Goal: Information Seeking & Learning: Find specific page/section

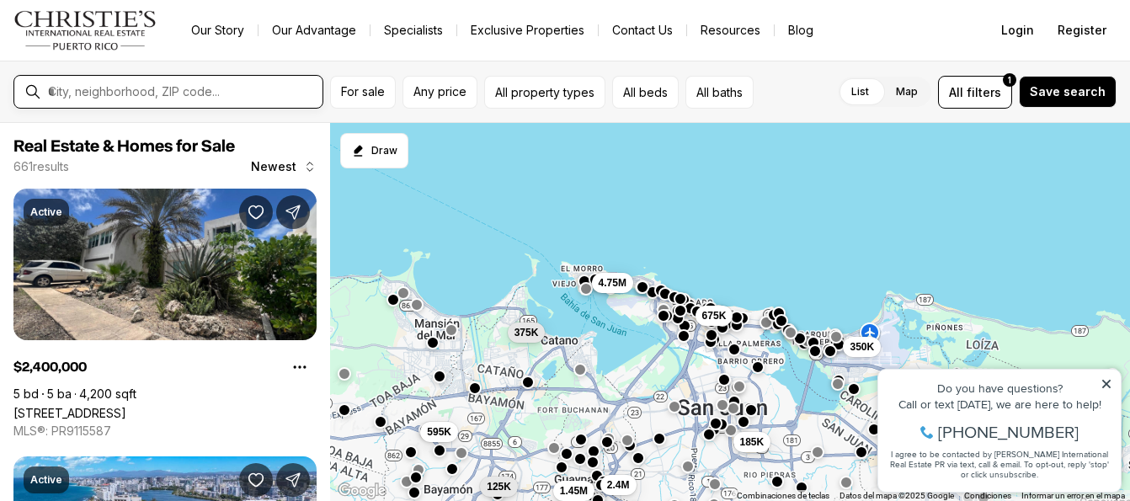
click at [226, 94] on input "text" at bounding box center [182, 91] width 268 height 15
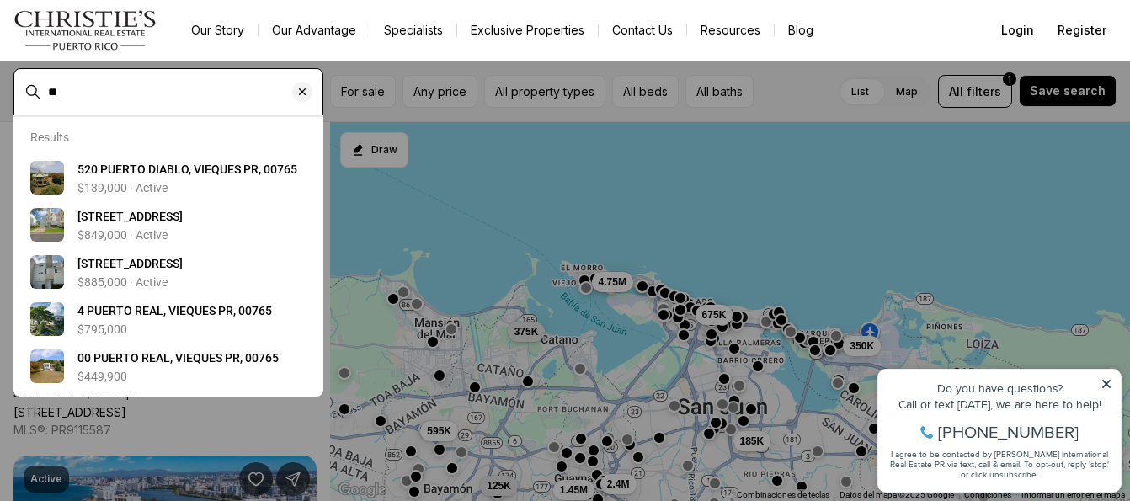
type input "*"
click at [185, 91] on input "text" at bounding box center [182, 91] width 268 height 15
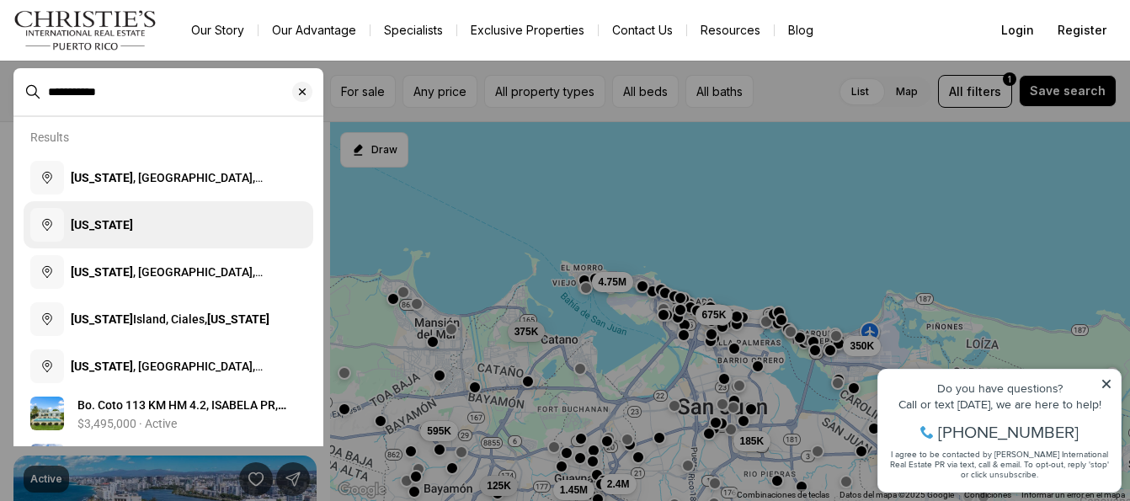
type input "**********"
click at [92, 224] on b "[US_STATE]" at bounding box center [102, 224] width 62 height 13
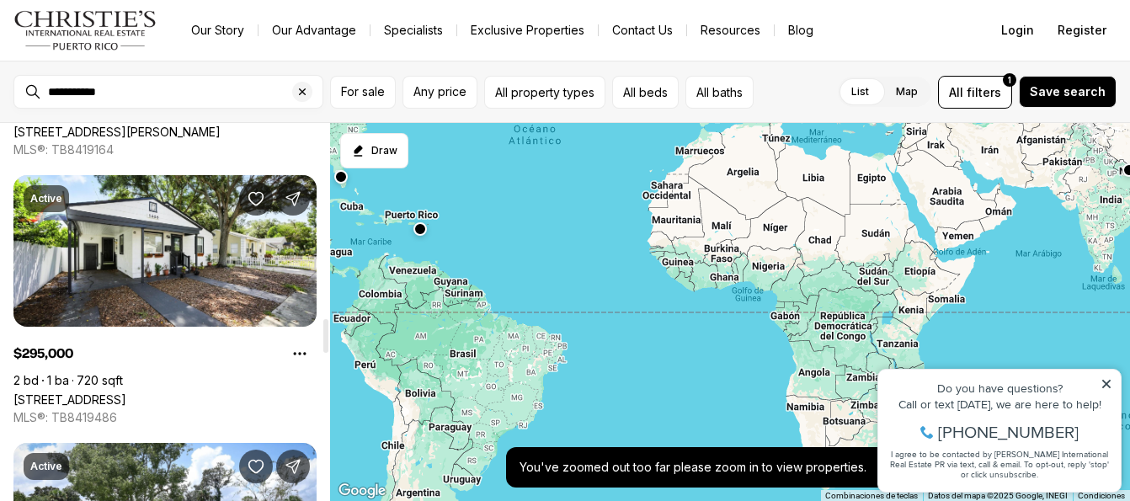
scroll to position [2204, 0]
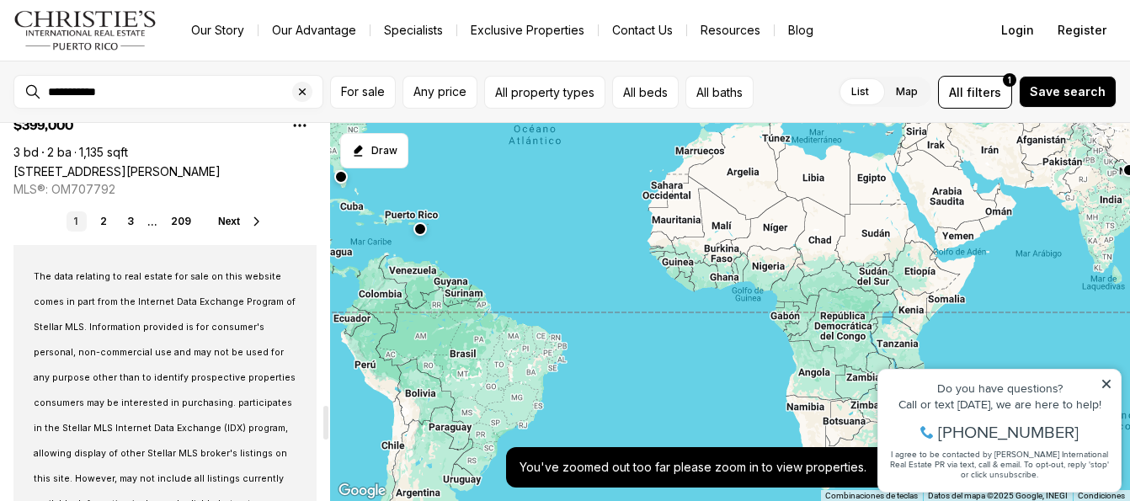
drag, startPoint x: 328, startPoint y: 146, endPoint x: 407, endPoint y: 440, distance: 304.9
click at [328, 440] on div at bounding box center [325, 423] width 5 height 34
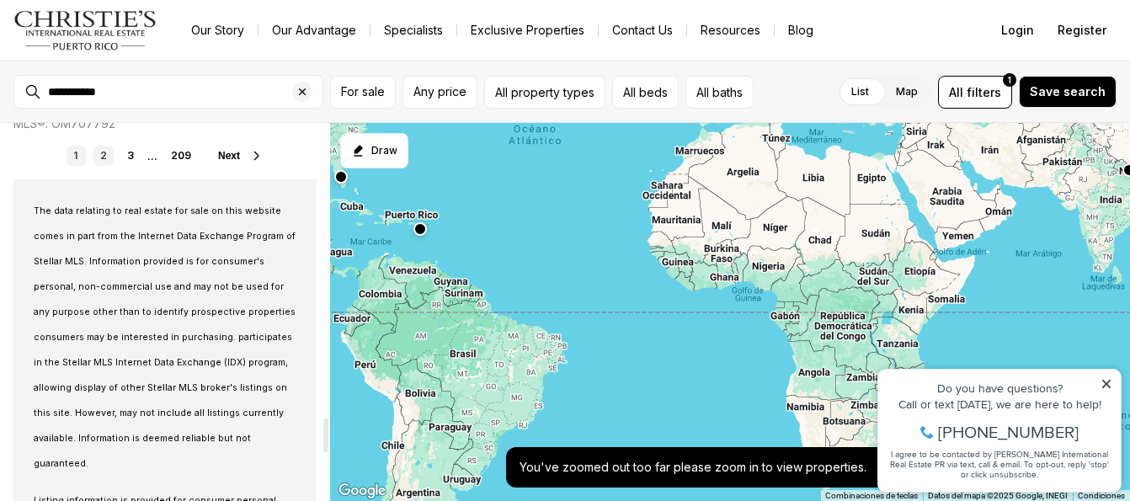
click at [102, 157] on link "2" at bounding box center [103, 156] width 20 height 20
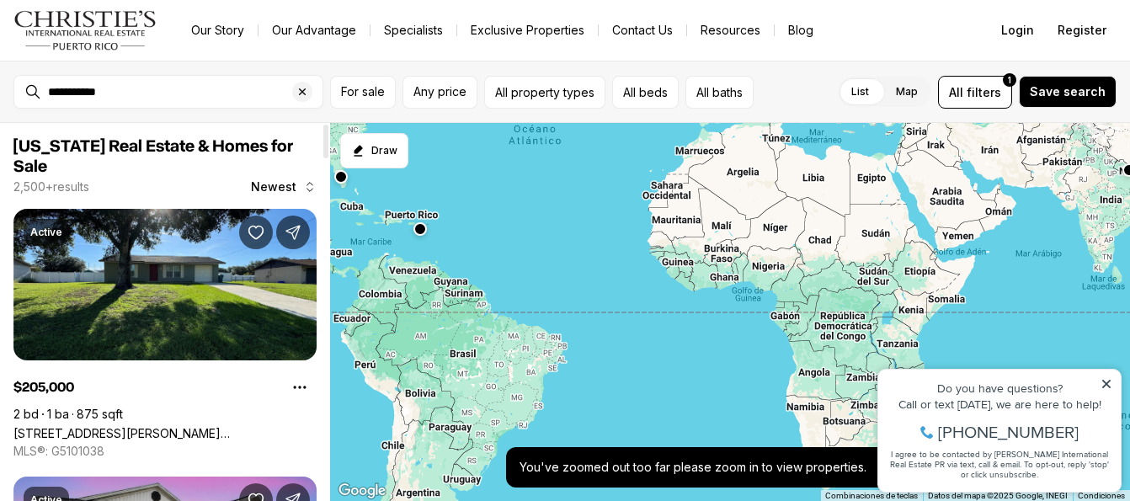
drag, startPoint x: 327, startPoint y: 139, endPoint x: 486, endPoint y: 64, distance: 175.9
click at [328, 125] on div at bounding box center [325, 142] width 5 height 34
